Goal: Information Seeking & Learning: Compare options

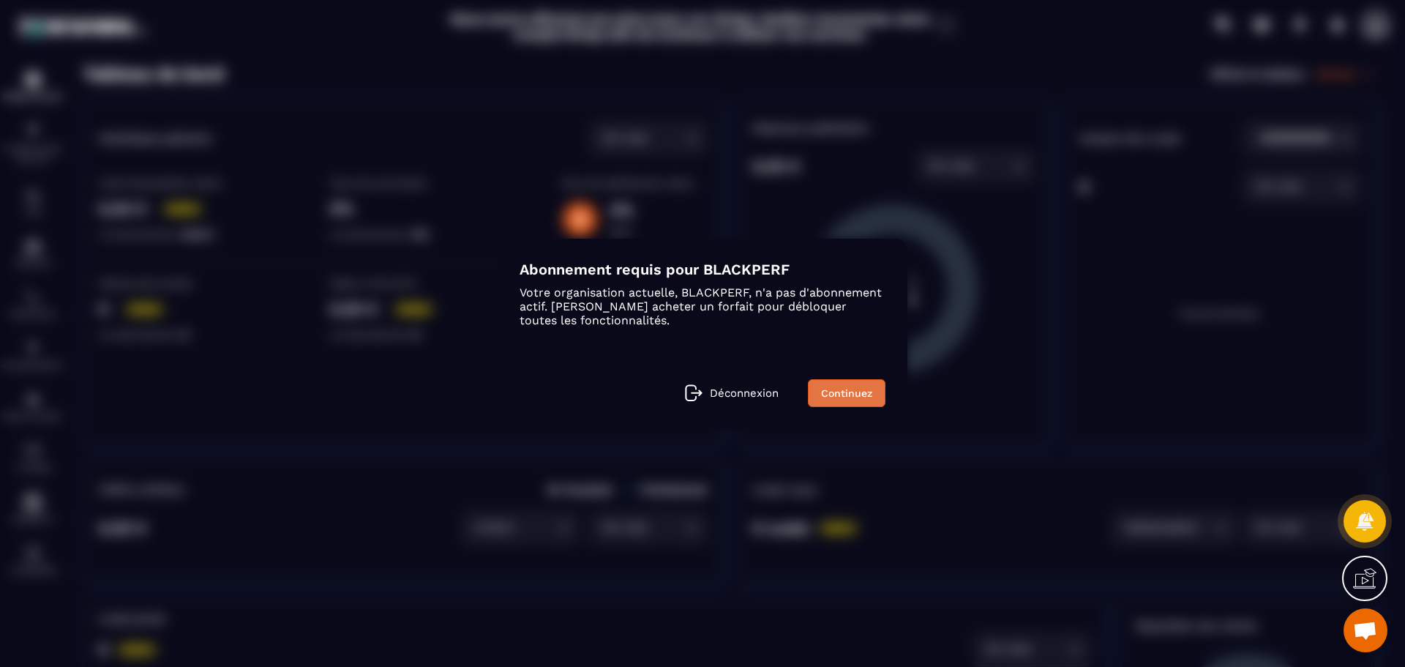
click at [859, 400] on link "Continuez" at bounding box center [847, 393] width 78 height 28
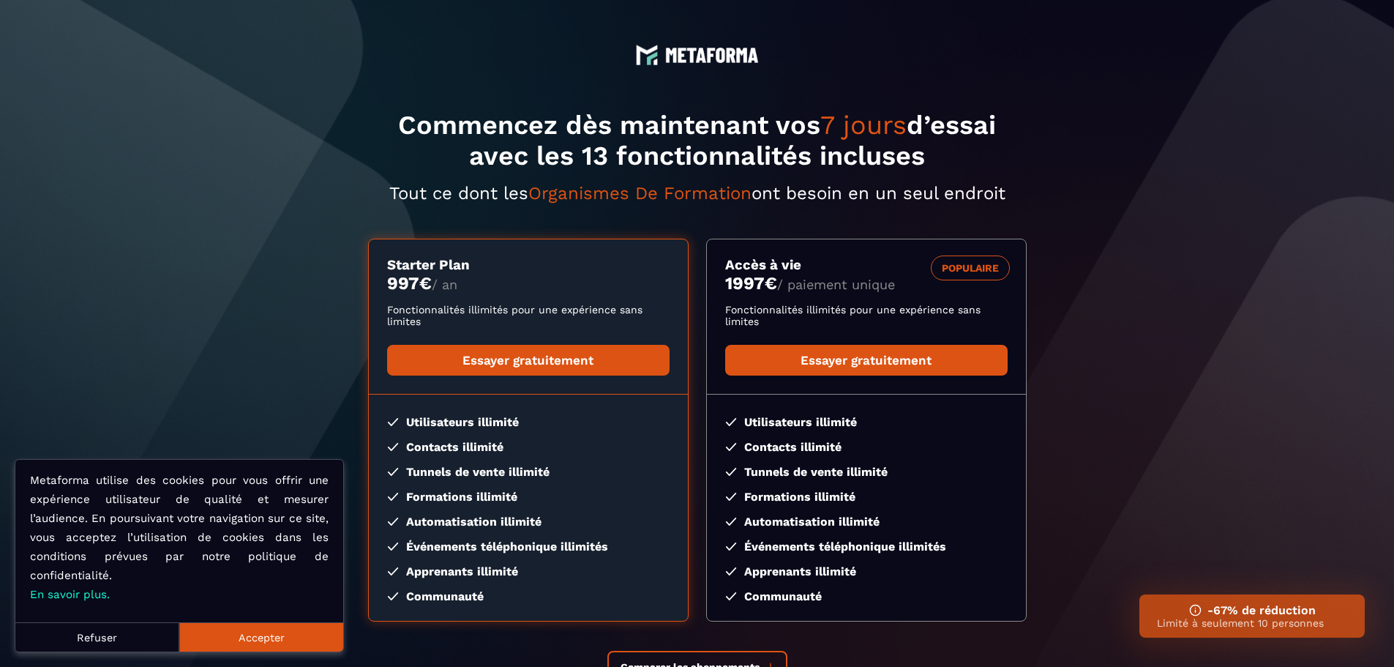
click at [259, 639] on button "Accepter" at bounding box center [261, 636] width 164 height 29
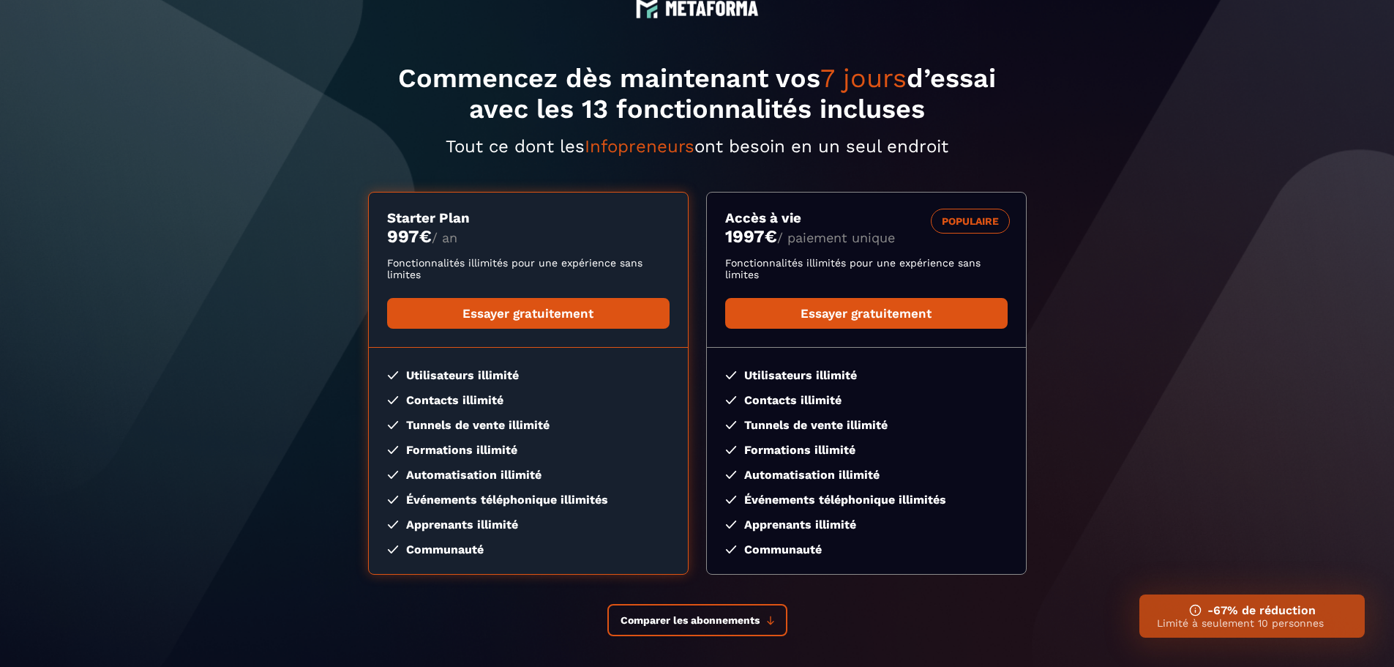
scroll to position [73, 0]
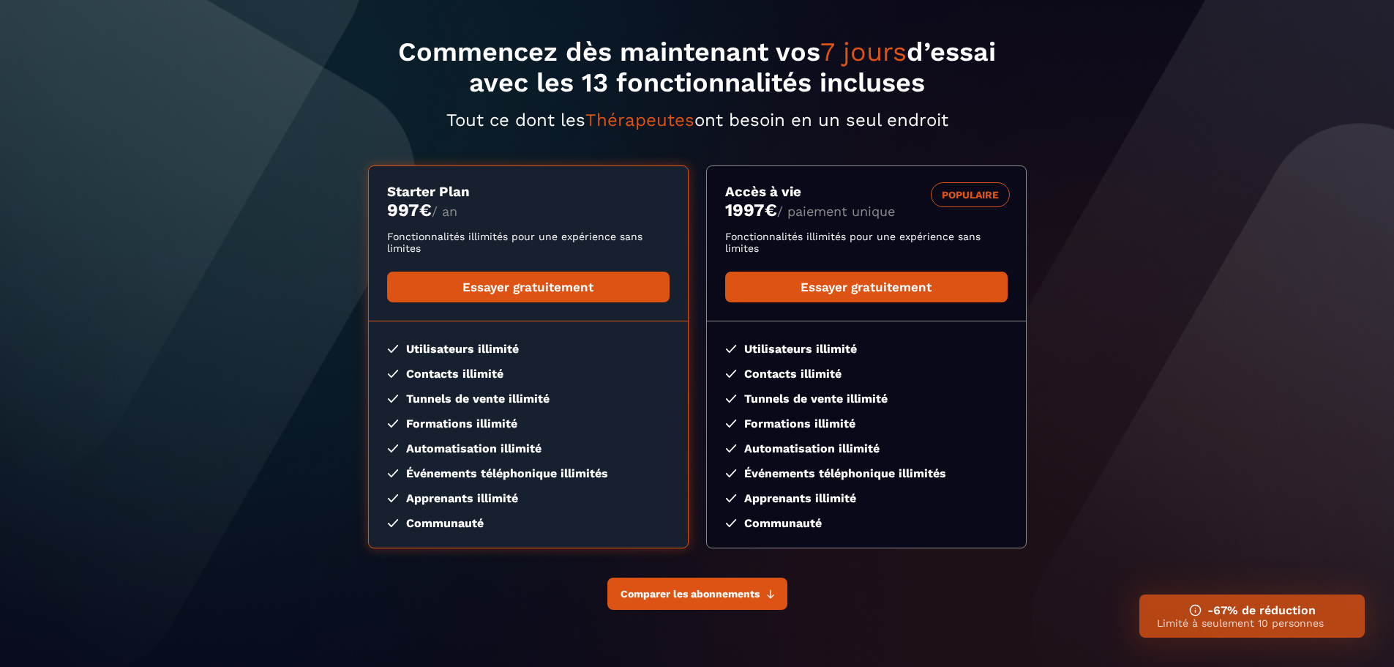
click at [736, 603] on button "Comparer les abonnements" at bounding box center [697, 593] width 180 height 32
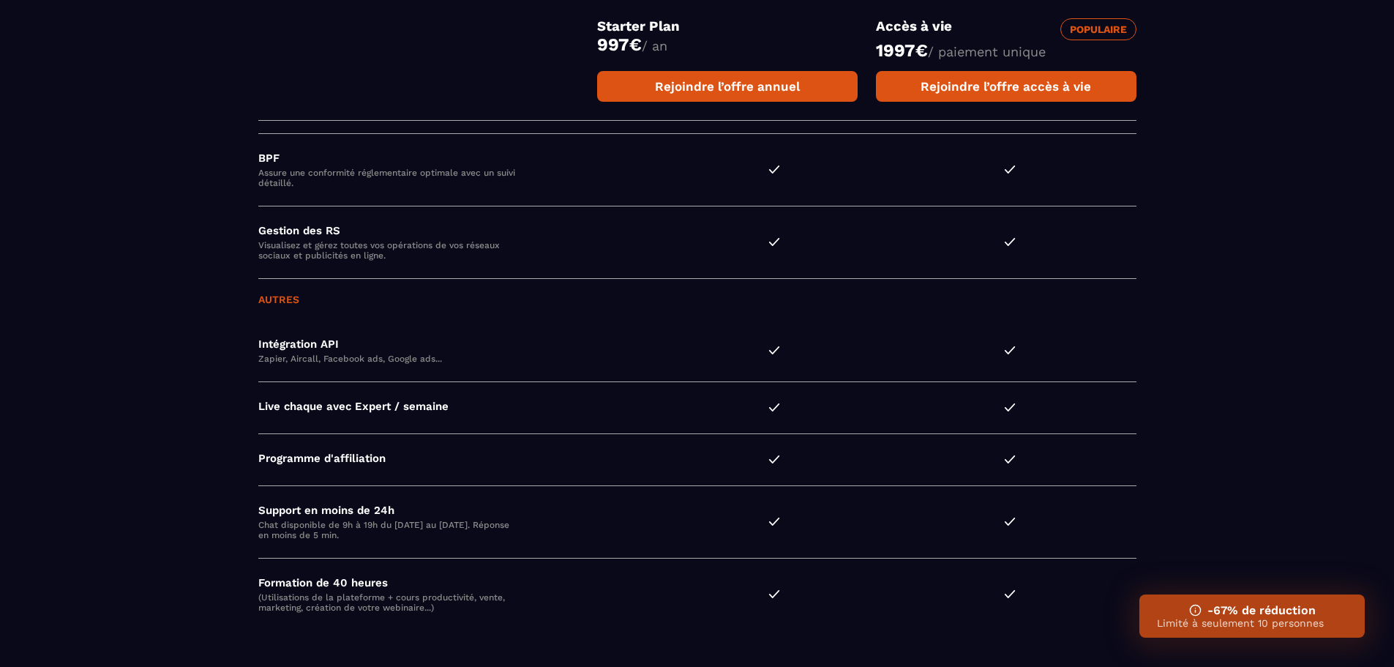
scroll to position [4008, 0]
